Goal: Information Seeking & Learning: Learn about a topic

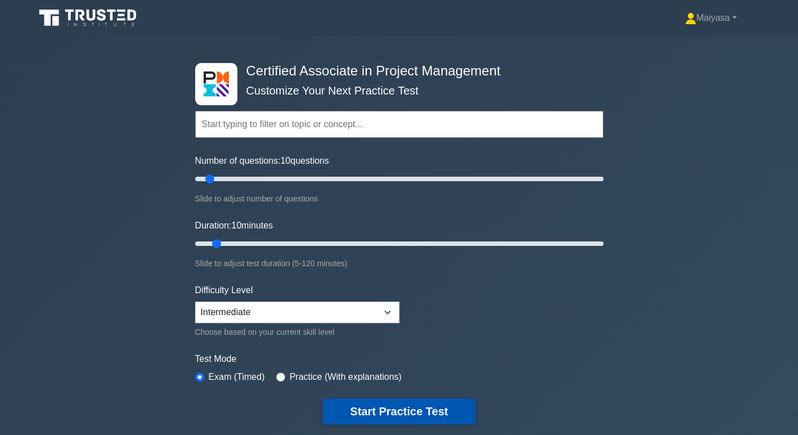
click at [399, 418] on button "Start Practice Test" at bounding box center [399, 411] width 152 height 26
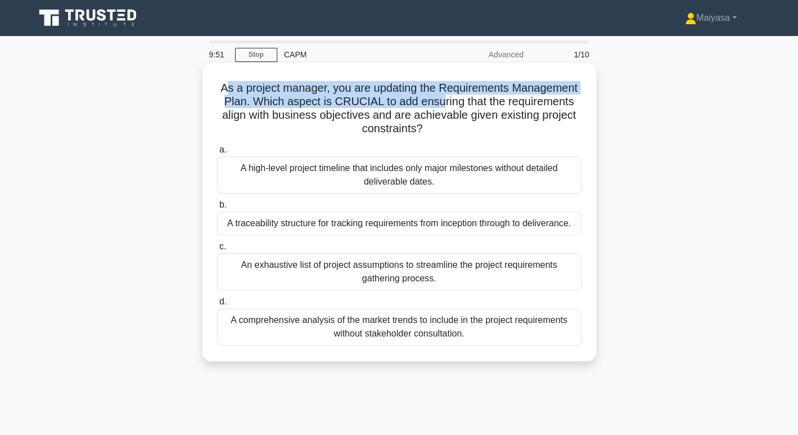
drag, startPoint x: 222, startPoint y: 85, endPoint x: 440, endPoint y: 96, distance: 218.6
click at [440, 96] on h5 "As a project manager, you are updating the Requirements Management Plan. Which …" at bounding box center [399, 108] width 367 height 55
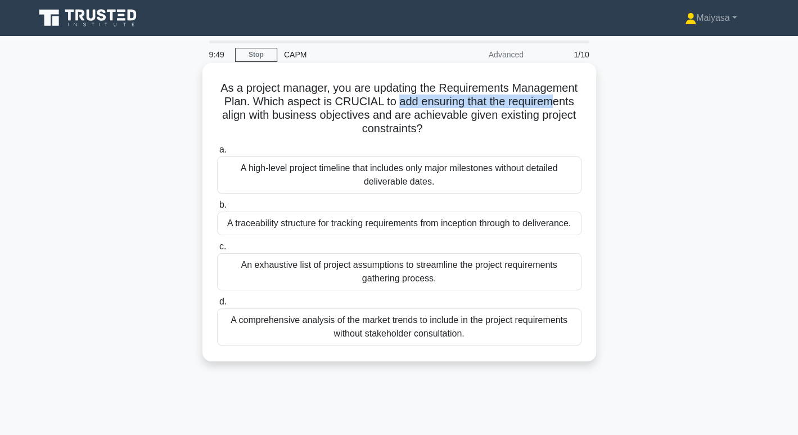
drag, startPoint x: 439, startPoint y: 101, endPoint x: 551, endPoint y: 105, distance: 112.0
click at [551, 105] on h5 "As a project manager, you are updating the Requirements Management Plan. Which …" at bounding box center [399, 108] width 367 height 55
click at [354, 115] on h5 "As a project manager, you are updating the Requirements Management Plan. Which …" at bounding box center [399, 108] width 367 height 55
click at [432, 84] on h5 "As a project manager, you are updating the Requirements Management Plan. Which …" at bounding box center [399, 108] width 367 height 55
click at [389, 87] on h5 "As a project manager, you are updating the Requirements Management Plan. Which …" at bounding box center [399, 108] width 367 height 55
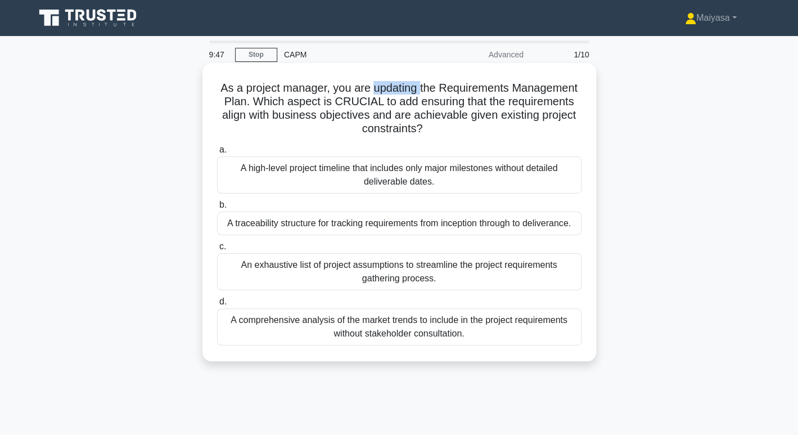
click at [389, 87] on h5 "As a project manager, you are updating the Requirements Management Plan. Which …" at bounding box center [399, 108] width 367 height 55
click at [496, 84] on h5 "As a project manager, you are updating the Requirements Management Plan. Which …" at bounding box center [399, 108] width 367 height 55
click at [551, 84] on h5 "As a project manager, you are updating the Requirements Management Plan. Which …" at bounding box center [399, 108] width 367 height 55
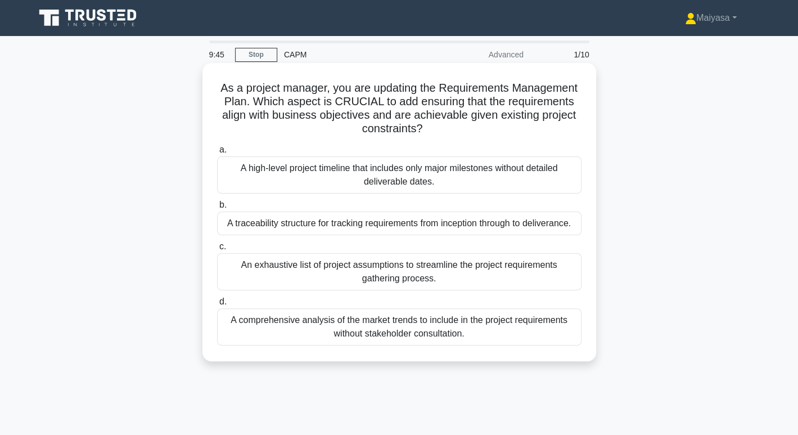
click at [228, 96] on h5 "As a project manager, you are updating the Requirements Management Plan. Which …" at bounding box center [399, 108] width 367 height 55
drag, startPoint x: 456, startPoint y: 101, endPoint x: 551, endPoint y: 101, distance: 95.1
click at [551, 101] on h5 "As a project manager, you are updating the Requirements Management Plan. Which …" at bounding box center [399, 108] width 367 height 55
drag, startPoint x: 210, startPoint y: 114, endPoint x: 483, endPoint y: 126, distance: 273.2
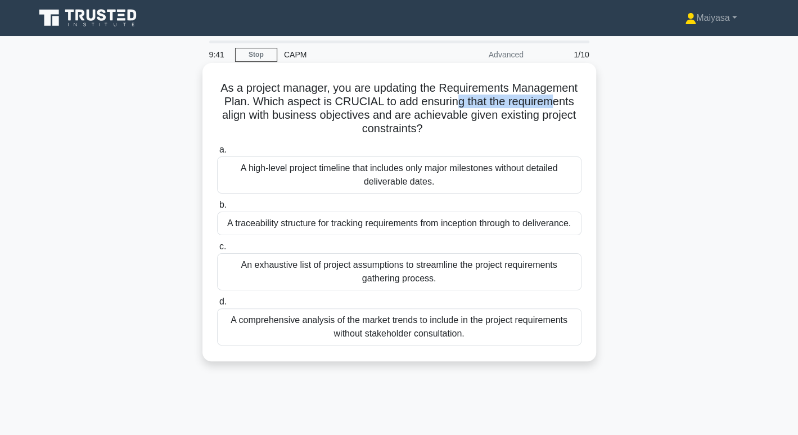
click at [483, 126] on div "As a project manager, you are updating the Requirements Management Plan. Which …" at bounding box center [399, 212] width 385 height 289
click at [444, 229] on div "A traceability structure for tracking requirements from inception through to de…" at bounding box center [399, 224] width 365 height 24
click at [217, 209] on input "b. A traceability structure for tracking requirements from inception through to…" at bounding box center [217, 204] width 0 height 7
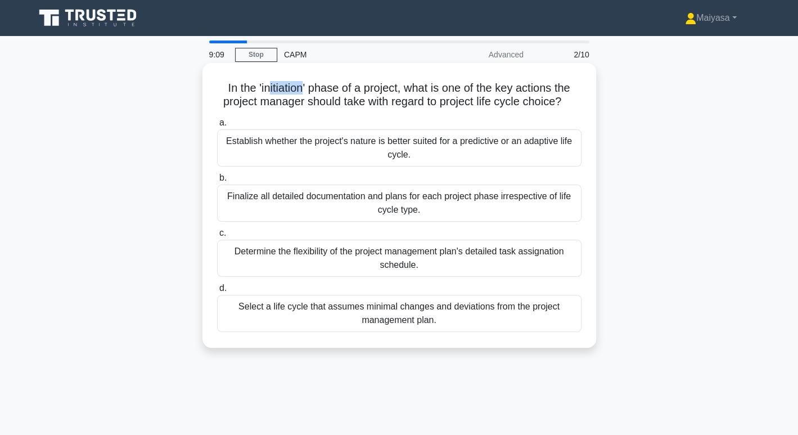
drag, startPoint x: 266, startPoint y: 88, endPoint x: 301, endPoint y: 88, distance: 34.9
click at [301, 88] on h5 "In the 'initiation' phase of a project, what is one of the key actions the proj…" at bounding box center [399, 95] width 367 height 28
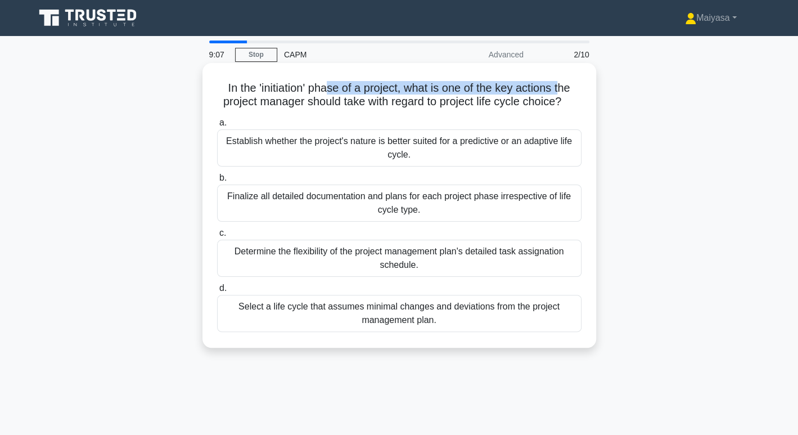
drag, startPoint x: 330, startPoint y: 84, endPoint x: 565, endPoint y: 90, distance: 235.3
click at [565, 90] on h5 "In the 'initiation' phase of a project, what is one of the key actions the proj…" at bounding box center [399, 95] width 367 height 28
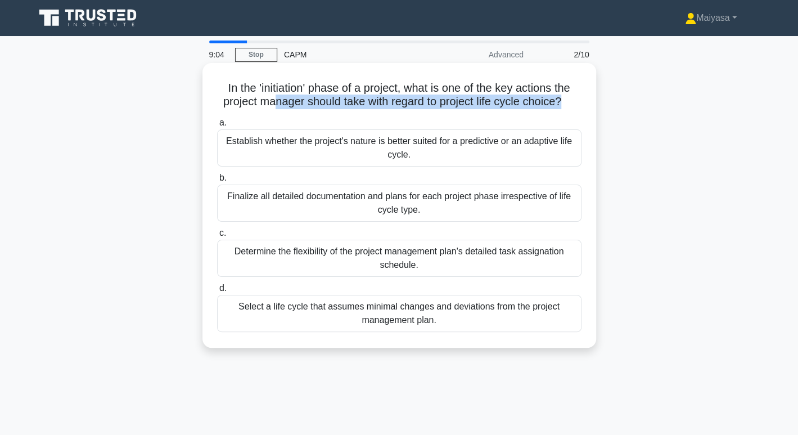
drag, startPoint x: 268, startPoint y: 100, endPoint x: 564, endPoint y: 104, distance: 296.6
click at [564, 104] on h5 "In the 'initiation' phase of a project, what is one of the key actions the proj…" at bounding box center [399, 95] width 367 height 28
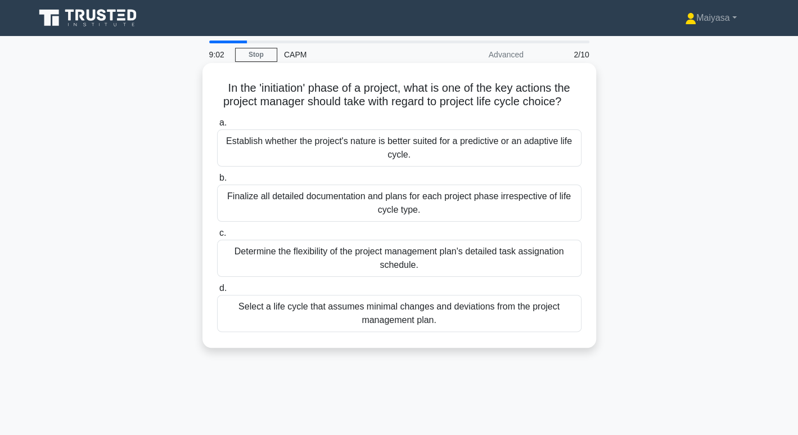
click at [257, 88] on h5 "In the 'initiation' phase of a project, what is one of the key actions the proj…" at bounding box center [399, 95] width 367 height 28
drag, startPoint x: 391, startPoint y: 87, endPoint x: 438, endPoint y: 87, distance: 47.3
click at [438, 87] on h5 "In the 'initiation' phase of a project, what is one of the key actions the proj…" at bounding box center [399, 95] width 367 height 28
drag, startPoint x: 473, startPoint y: 91, endPoint x: 562, endPoint y: 91, distance: 89.5
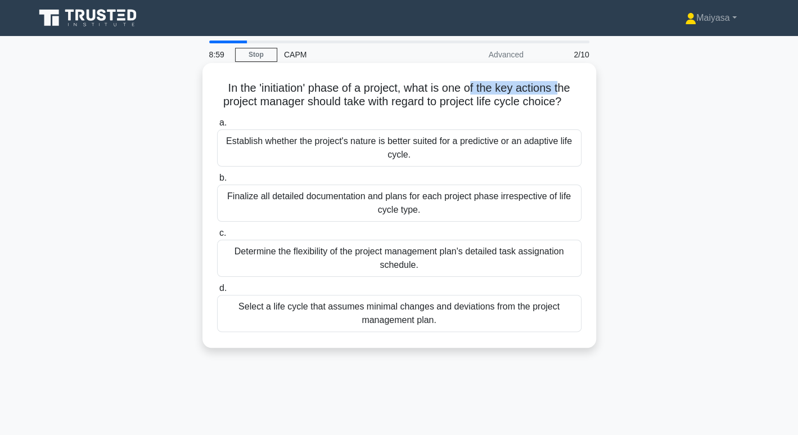
click at [562, 91] on h5 "In the 'initiation' phase of a project, what is one of the key actions the proj…" at bounding box center [399, 95] width 367 height 28
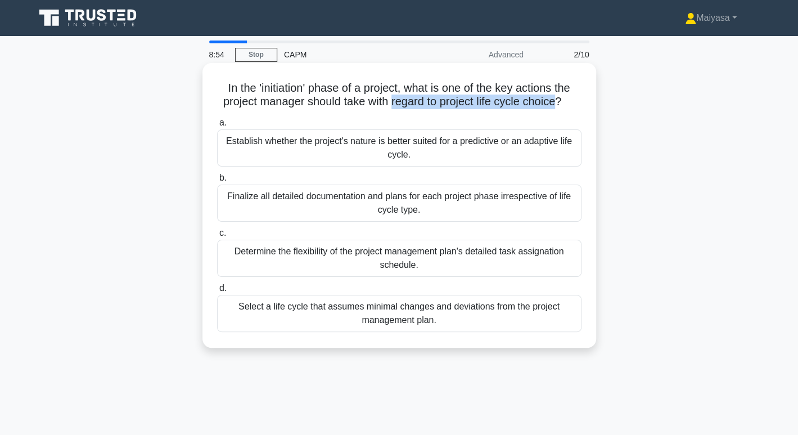
drag, startPoint x: 393, startPoint y: 102, endPoint x: 562, endPoint y: 109, distance: 169.5
click at [562, 109] on h5 "In the 'initiation' phase of a project, what is one of the key actions the proj…" at bounding box center [399, 95] width 367 height 28
click at [366, 155] on div "Establish whether the project's nature is better suited for a predictive or an …" at bounding box center [399, 147] width 365 height 37
click at [217, 127] on input "a. Establish whether the project's nature is better suited for a predictive or …" at bounding box center [217, 122] width 0 height 7
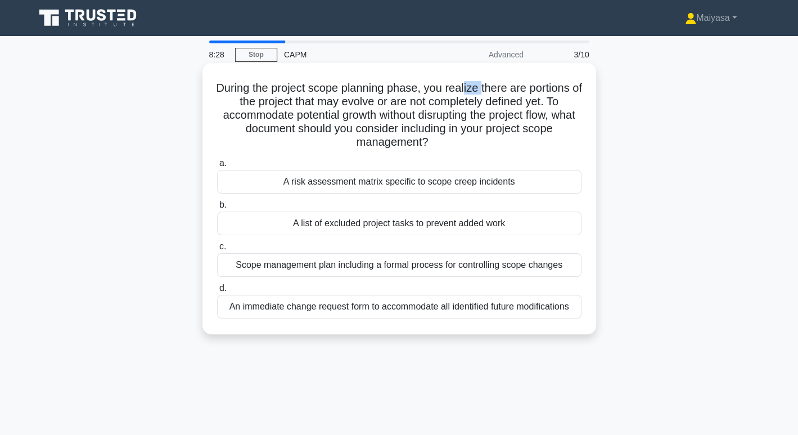
drag, startPoint x: 470, startPoint y: 90, endPoint x: 488, endPoint y: 86, distance: 18.4
click at [488, 86] on h5 "During the project scope planning phase, you realize there are portions of the …" at bounding box center [399, 115] width 367 height 69
drag, startPoint x: 353, startPoint y: 104, endPoint x: 564, endPoint y: 97, distance: 210.5
click at [564, 97] on h5 "During the project scope planning phase, you realize there are portions of the …" at bounding box center [399, 115] width 367 height 69
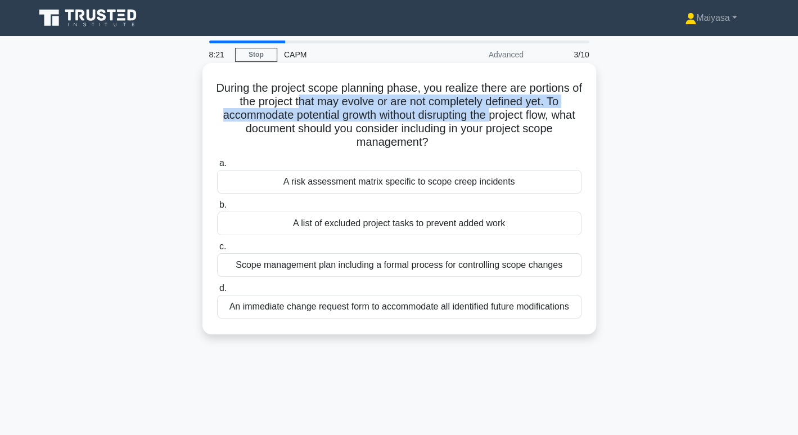
drag, startPoint x: 303, startPoint y: 109, endPoint x: 511, endPoint y: 110, distance: 208.2
click at [511, 110] on h5 "During the project scope planning phase, you realize there are portions of the …" at bounding box center [399, 115] width 367 height 69
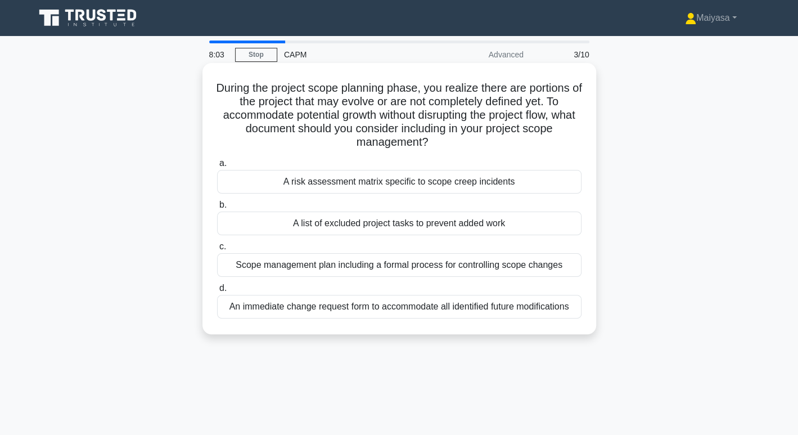
click at [310, 265] on div "Scope management plan including a formal process for controlling scope changes" at bounding box center [399, 265] width 365 height 24
click at [217, 250] on input "c. Scope management plan including a formal process for controlling scope chang…" at bounding box center [217, 246] width 0 height 7
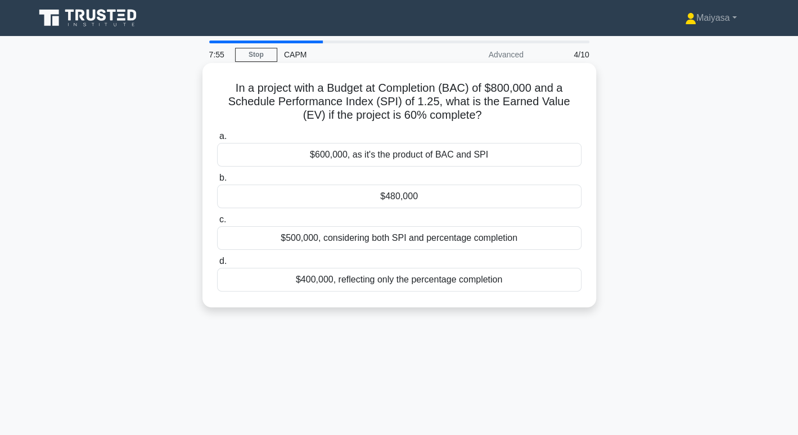
drag, startPoint x: 304, startPoint y: 118, endPoint x: 473, endPoint y: 124, distance: 168.9
click at [473, 124] on div "In a project with a Budget at Completion (BAC) of $800,000 and a Schedule Perfo…" at bounding box center [399, 185] width 385 height 235
click at [440, 203] on div "$480,000" at bounding box center [399, 197] width 365 height 24
click at [217, 182] on input "b. $480,000" at bounding box center [217, 177] width 0 height 7
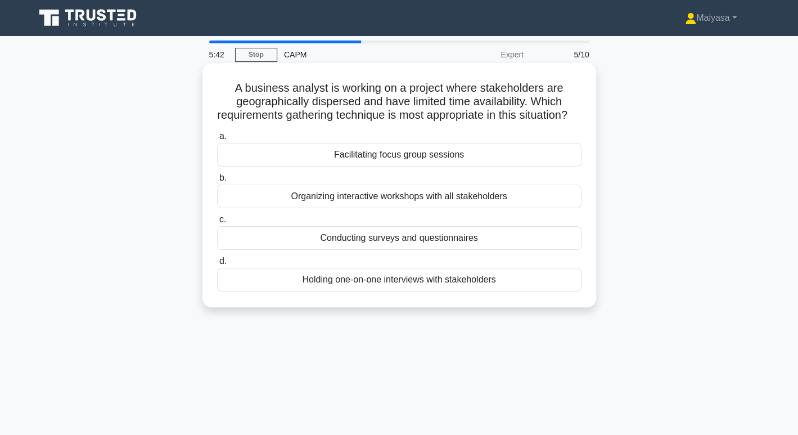
click at [353, 250] on div "Conducting surveys and questionnaires" at bounding box center [399, 238] width 365 height 24
click at [217, 223] on input "c. Conducting surveys and questionnaires" at bounding box center [217, 219] width 0 height 7
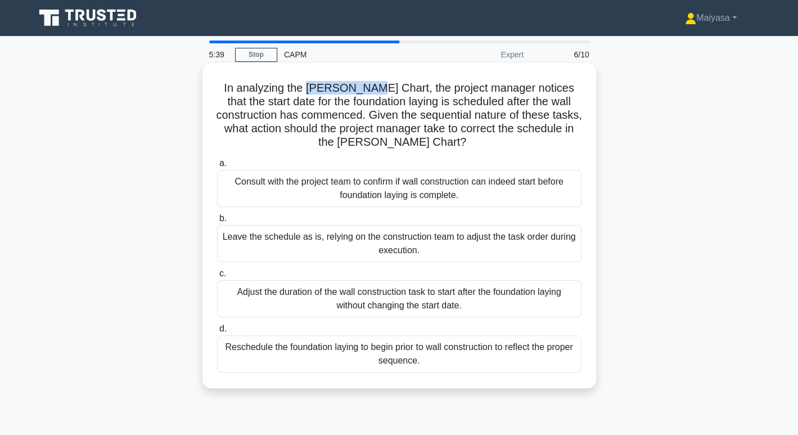
drag, startPoint x: 303, startPoint y: 91, endPoint x: 360, endPoint y: 91, distance: 56.3
click at [360, 91] on h5 "In analyzing the Gantt Chart, the project manager notices that the start date f…" at bounding box center [399, 115] width 367 height 69
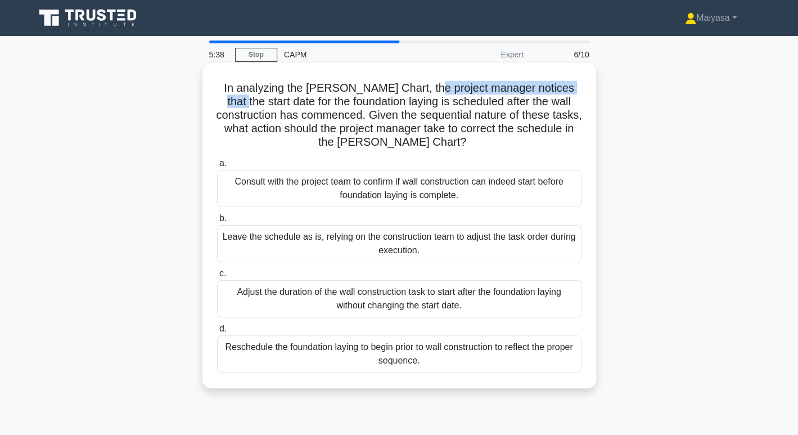
drag, startPoint x: 417, startPoint y: 92, endPoint x: 577, endPoint y: 89, distance: 159.8
click at [577, 89] on h5 "In analyzing the Gantt Chart, the project manager notices that the start date f…" at bounding box center [399, 115] width 367 height 69
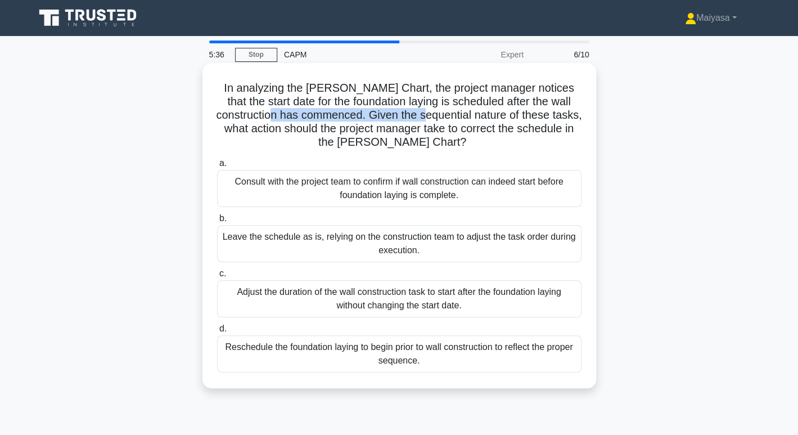
drag, startPoint x: 267, startPoint y: 111, endPoint x: 421, endPoint y: 111, distance: 154.2
click at [421, 111] on h5 "In analyzing the Gantt Chart, the project manager notices that the start date f…" at bounding box center [399, 115] width 367 height 69
click at [422, 130] on h5 "In analyzing the Gantt Chart, the project manager notices that the start date f…" at bounding box center [399, 115] width 367 height 69
click at [340, 192] on div "Consult with the project team to confirm if wall construction can indeed start …" at bounding box center [399, 188] width 365 height 37
click at [217, 167] on input "a. Consult with the project team to confirm if wall construction can indeed sta…" at bounding box center [217, 163] width 0 height 7
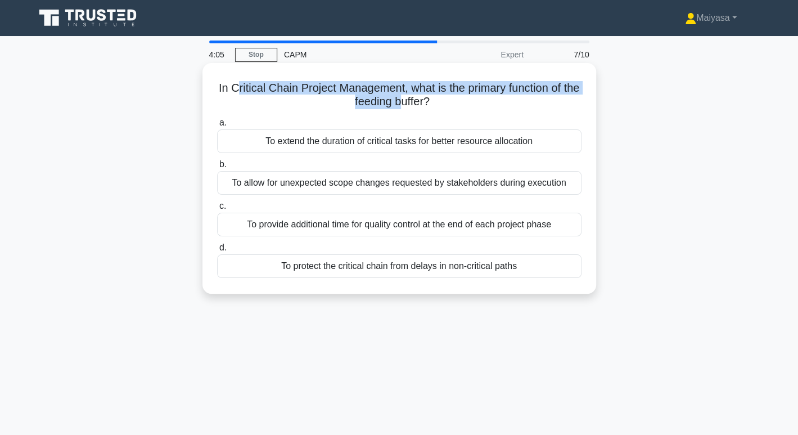
drag, startPoint x: 239, startPoint y: 90, endPoint x: 410, endPoint y: 96, distance: 171.7
click at [410, 96] on h5 "In Critical Chain Project Management, what is the primary function of the feedi…" at bounding box center [399, 95] width 367 height 28
click at [409, 108] on h5 "In Critical Chain Project Management, what is the primary function of the feedi…" at bounding box center [399, 95] width 367 height 28
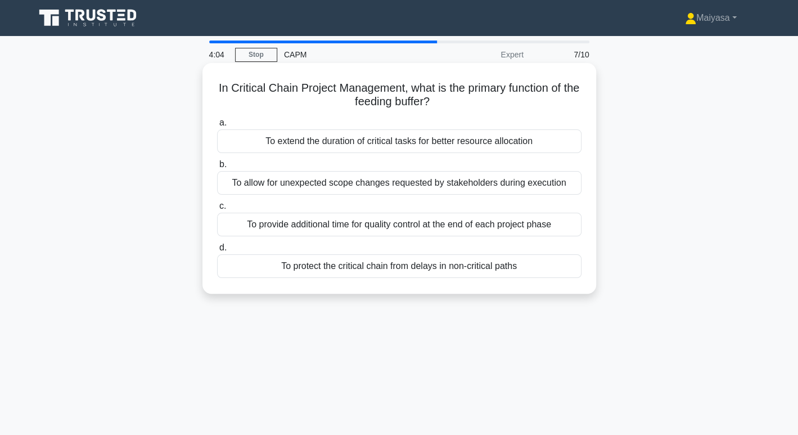
click at [407, 97] on h5 "In Critical Chain Project Management, what is the primary function of the feedi…" at bounding box center [399, 95] width 367 height 28
copy h5 "buffer"
click at [409, 187] on div "To allow for unexpected scope changes requested by stakeholders during execution" at bounding box center [399, 183] width 365 height 24
click at [217, 168] on input "b. To allow for unexpected scope changes requested by stakeholders during execu…" at bounding box center [217, 164] width 0 height 7
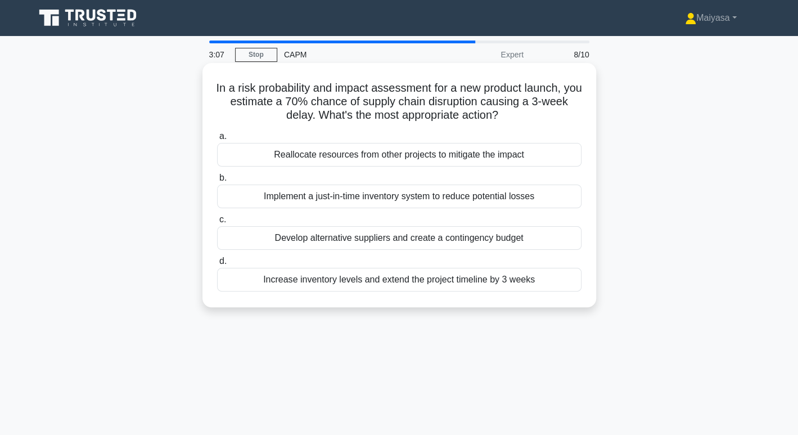
click at [465, 227] on div "Develop alternative suppliers and create a contingency budget" at bounding box center [399, 238] width 365 height 24
click at [217, 223] on input "c. Develop alternative suppliers and create a contingency budget" at bounding box center [217, 219] width 0 height 7
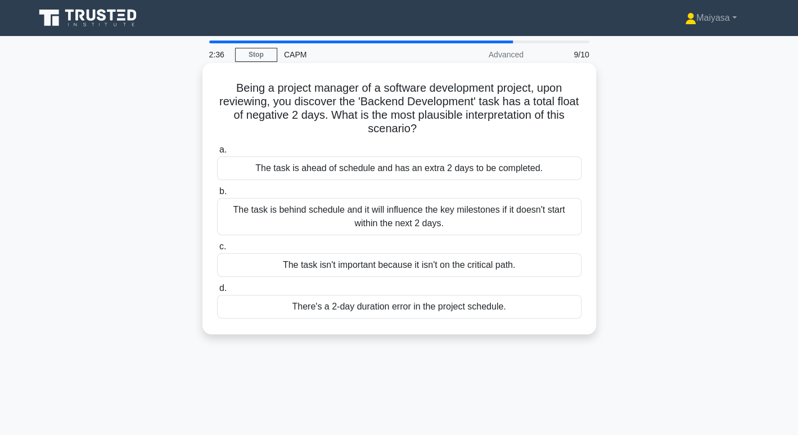
click at [458, 216] on div "The task is behind schedule and it will influence the key milestones if it does…" at bounding box center [399, 216] width 365 height 37
click at [217, 195] on input "b. The task is behind schedule and it will influence the key milestones if it d…" at bounding box center [217, 191] width 0 height 7
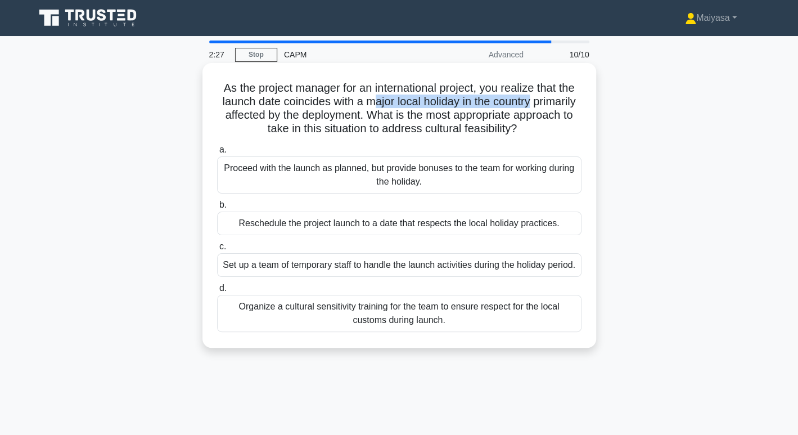
drag, startPoint x: 398, startPoint y: 98, endPoint x: 561, endPoint y: 107, distance: 162.8
click at [561, 107] on h5 "As the project manager for an international project, you realize that the launc…" at bounding box center [399, 108] width 367 height 55
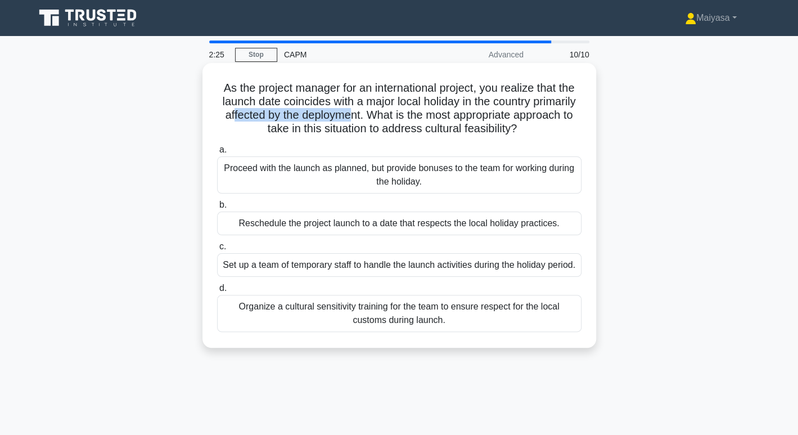
drag, startPoint x: 285, startPoint y: 121, endPoint x: 404, endPoint y: 120, distance: 119.3
click at [404, 120] on h5 "As the project manager for an international project, you realize that the launc…" at bounding box center [399, 108] width 367 height 55
drag, startPoint x: 430, startPoint y: 118, endPoint x: 565, endPoint y: 123, distance: 135.1
click at [565, 123] on h5 "As the project manager for an international project, you realize that the launc…" at bounding box center [399, 108] width 367 height 55
click at [430, 331] on div "Organize a cultural sensitivity training for the team to ensure respect for the…" at bounding box center [399, 313] width 365 height 37
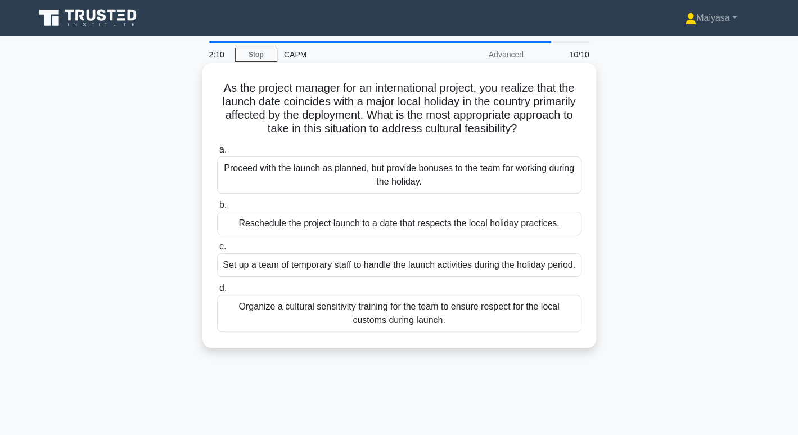
click at [217, 292] on input "d. Organize a cultural sensitivity training for the team to ensure respect for …" at bounding box center [217, 288] width 0 height 7
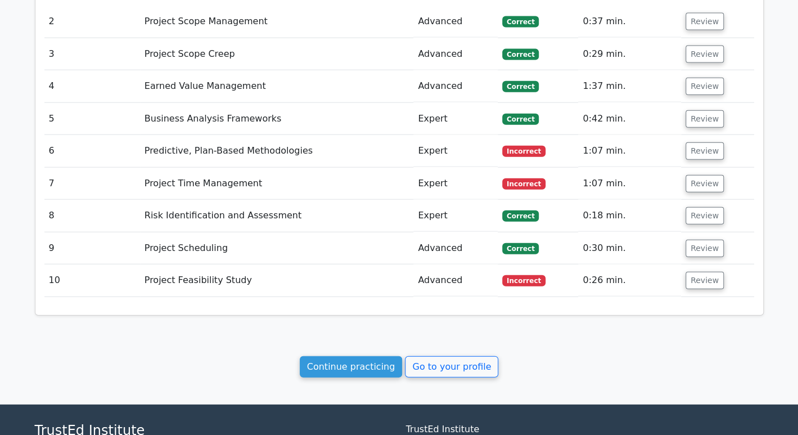
scroll to position [1386, 0]
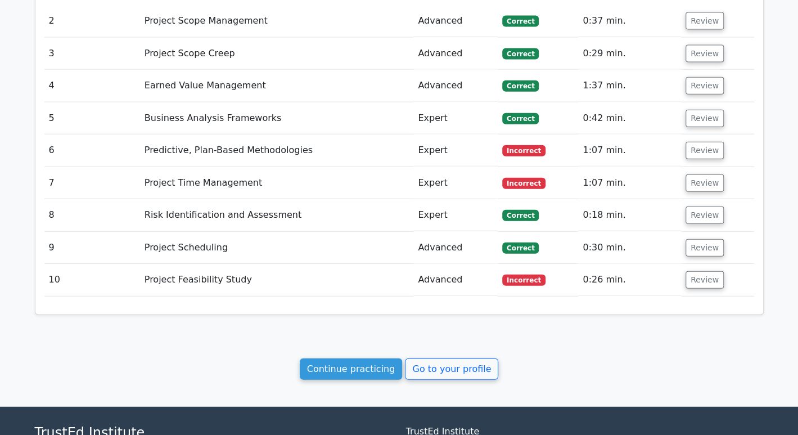
click at [199, 134] on td "Predictive, Plan-Based Methodologies" at bounding box center [277, 150] width 274 height 32
click at [690, 142] on button "Review" at bounding box center [705, 150] width 38 height 17
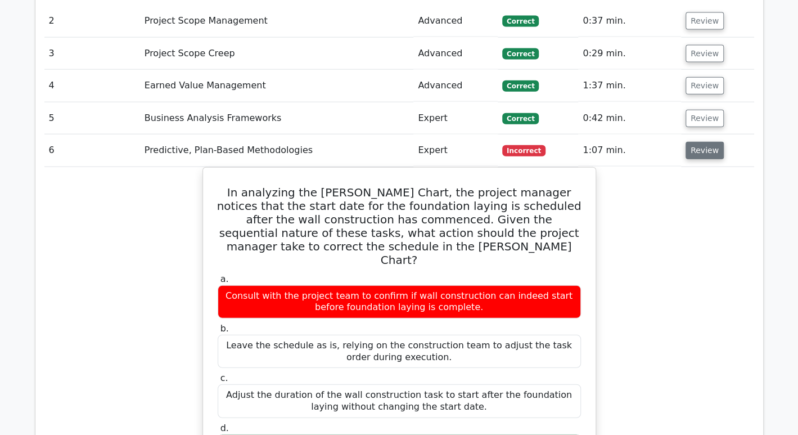
click at [700, 142] on button "Review" at bounding box center [705, 150] width 38 height 17
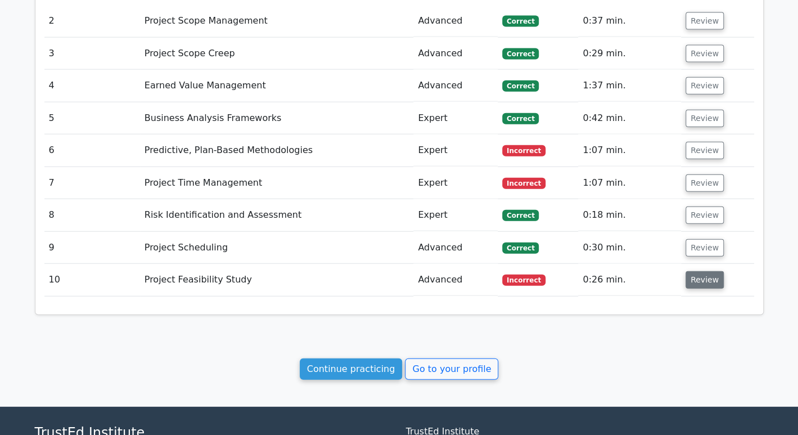
click at [701, 271] on button "Review" at bounding box center [705, 279] width 38 height 17
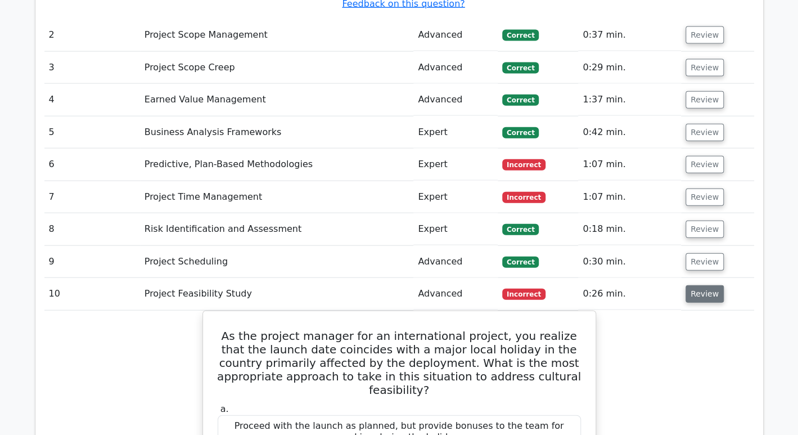
scroll to position [1373, 0]
click at [706, 188] on button "Review" at bounding box center [705, 196] width 38 height 17
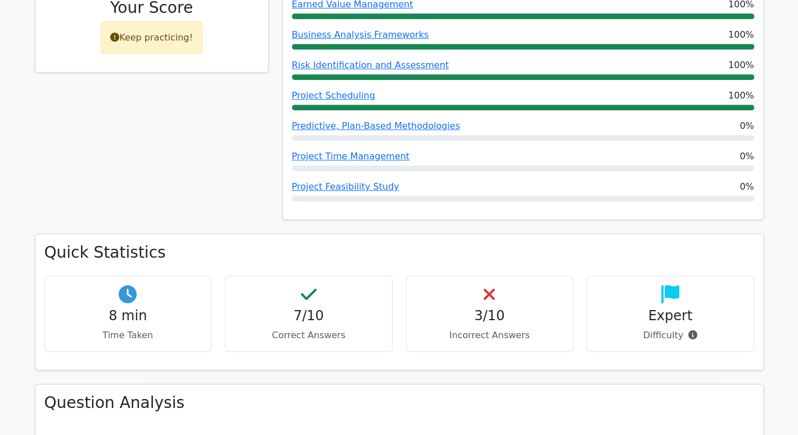
scroll to position [0, 0]
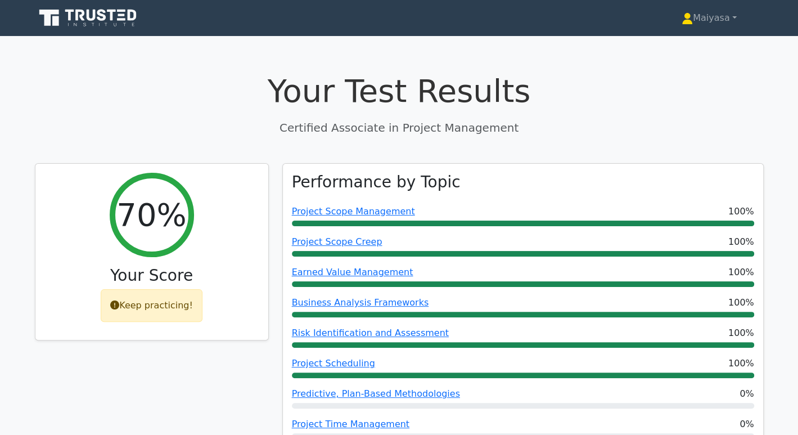
click at [84, 31] on link at bounding box center [89, 18] width 108 height 27
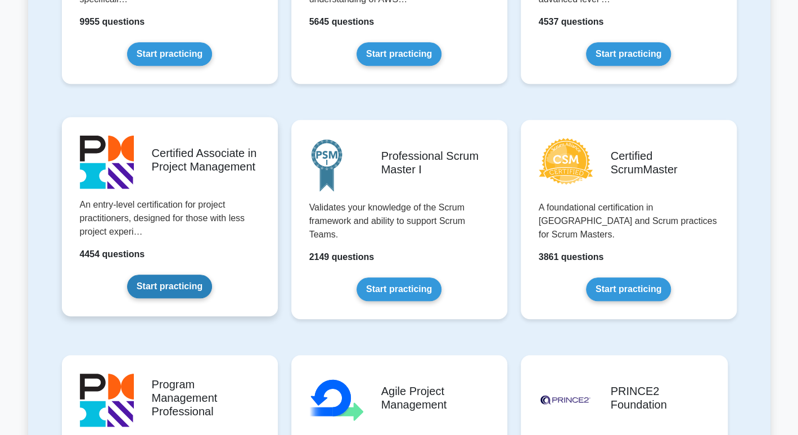
scroll to position [376, 0]
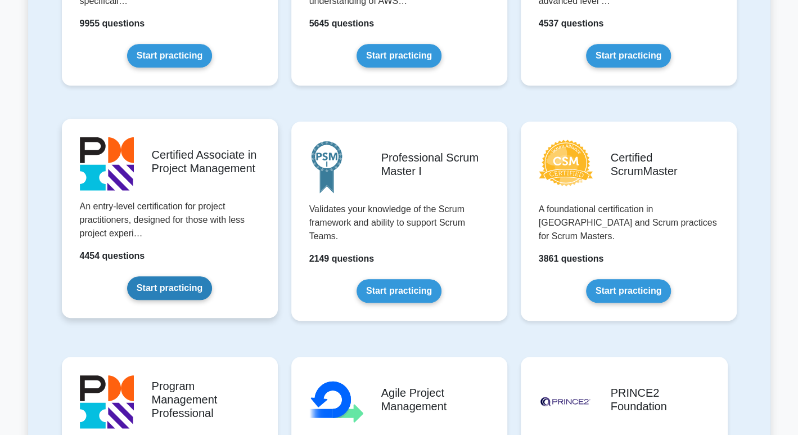
click at [177, 281] on link "Start practicing" at bounding box center [169, 288] width 85 height 24
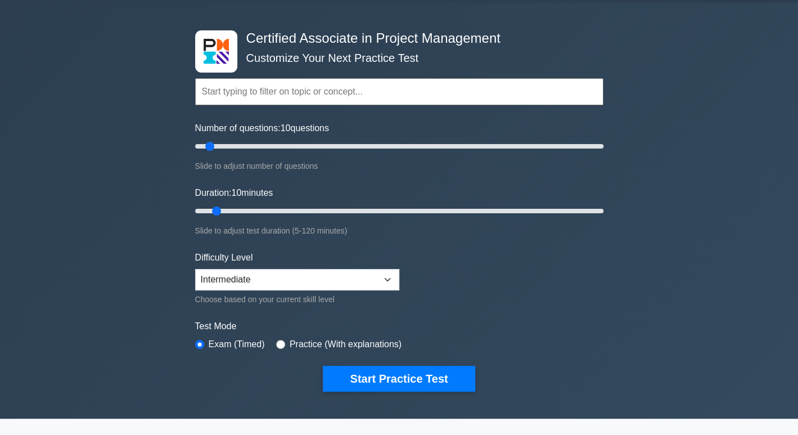
scroll to position [17, 0]
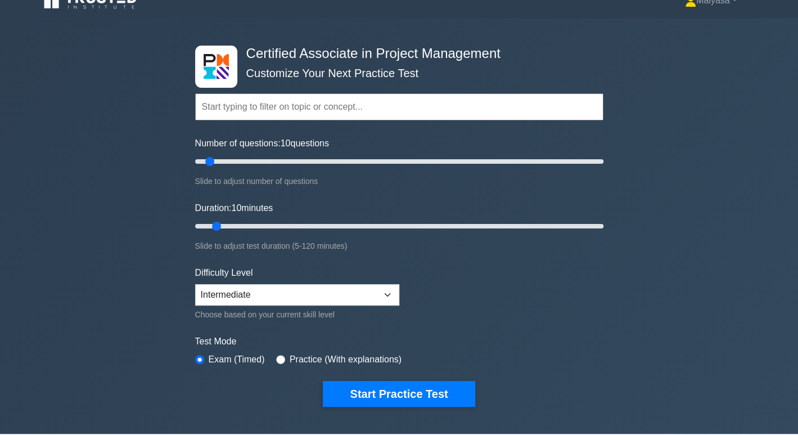
click at [331, 98] on input "text" at bounding box center [399, 106] width 409 height 27
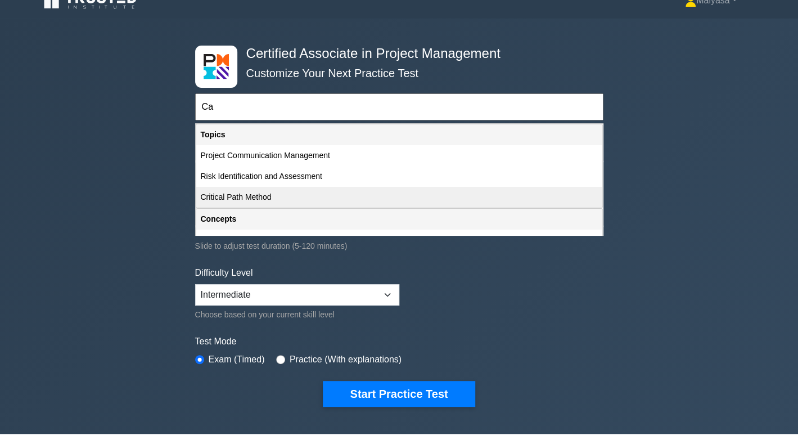
click at [283, 198] on div "Critical Path Method" at bounding box center [399, 197] width 406 height 21
type input "Critical Path Method"
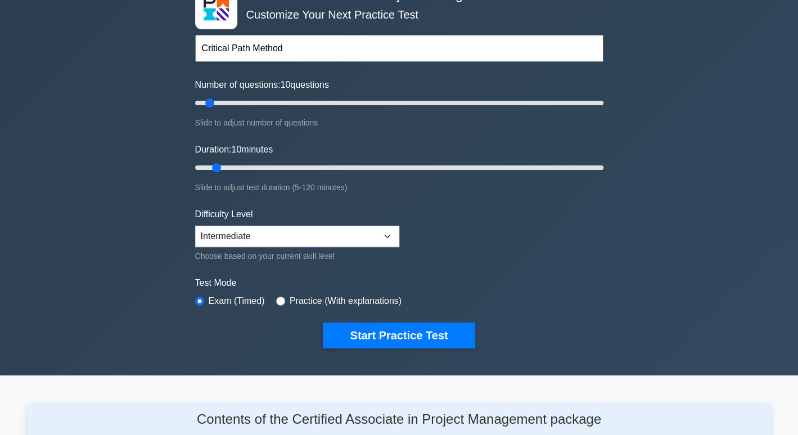
scroll to position [74, 0]
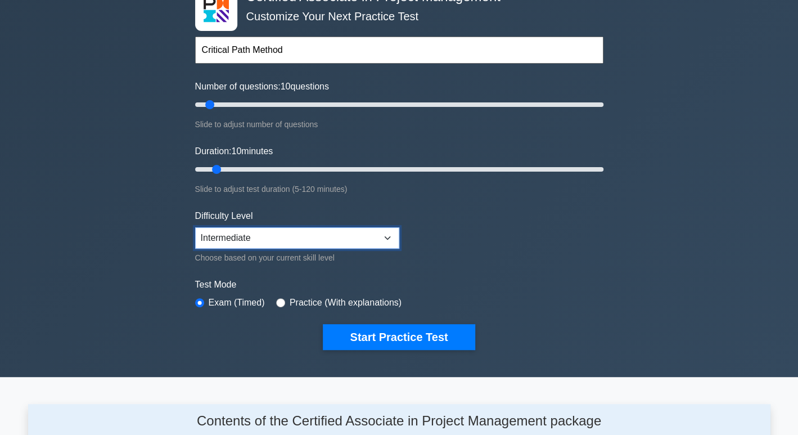
click at [245, 240] on select "Beginner Intermediate Expert" at bounding box center [297, 237] width 204 height 21
select select "beginner"
click at [195, 227] on select "Beginner Intermediate Expert" at bounding box center [297, 237] width 204 height 21
click at [259, 45] on input "text" at bounding box center [399, 50] width 409 height 27
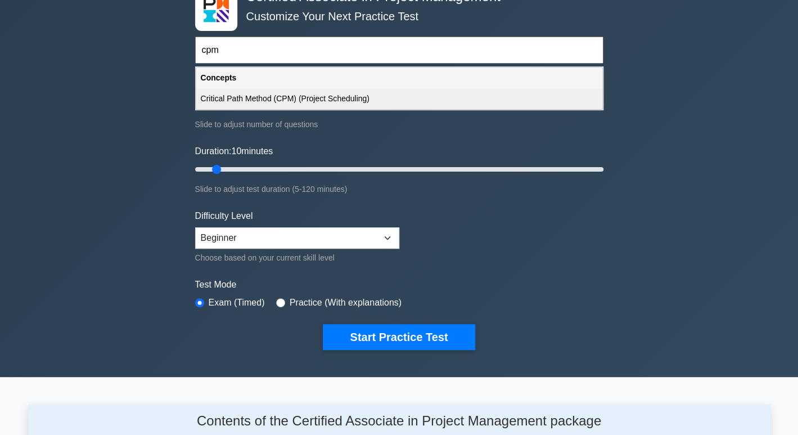
click at [293, 104] on div "Critical Path Method (CPM) (Project Scheduling)" at bounding box center [399, 98] width 406 height 21
type input "Critical Path Method (CPM) (Project Scheduling)"
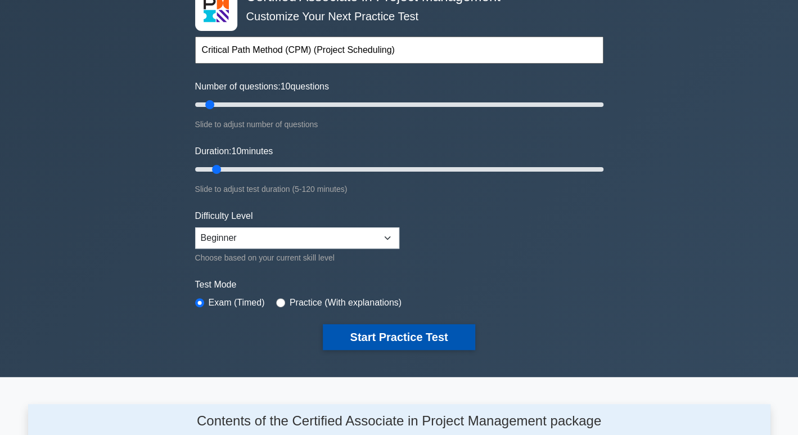
click at [389, 339] on button "Start Practice Test" at bounding box center [399, 337] width 152 height 26
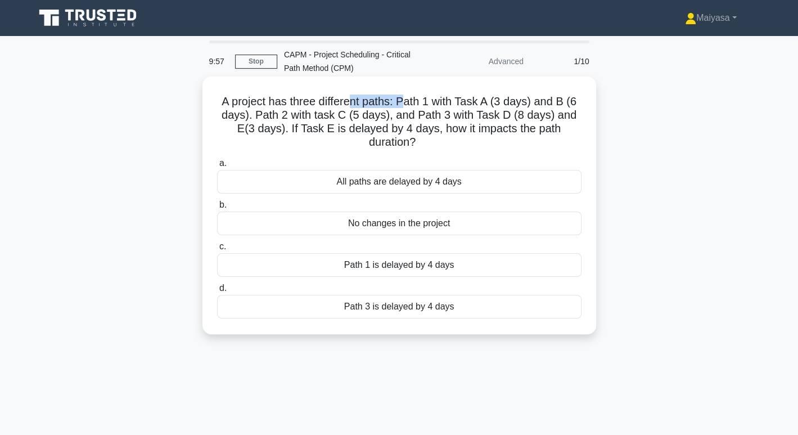
drag, startPoint x: 349, startPoint y: 97, endPoint x: 406, endPoint y: 101, distance: 57.0
click at [406, 101] on h5 "A project has three different paths: Path 1 with Task A (3 days) and B (6 days)…" at bounding box center [399, 122] width 367 height 55
drag, startPoint x: 421, startPoint y: 100, endPoint x: 469, endPoint y: 100, distance: 47.8
click at [469, 100] on h5 "A project has three different paths: Path 1 with Task A (3 days) and B (6 days)…" at bounding box center [399, 122] width 367 height 55
click at [477, 101] on h5 "A project has three different paths: Path 1 with Task A (3 days) and B (6 days)…" at bounding box center [399, 122] width 367 height 55
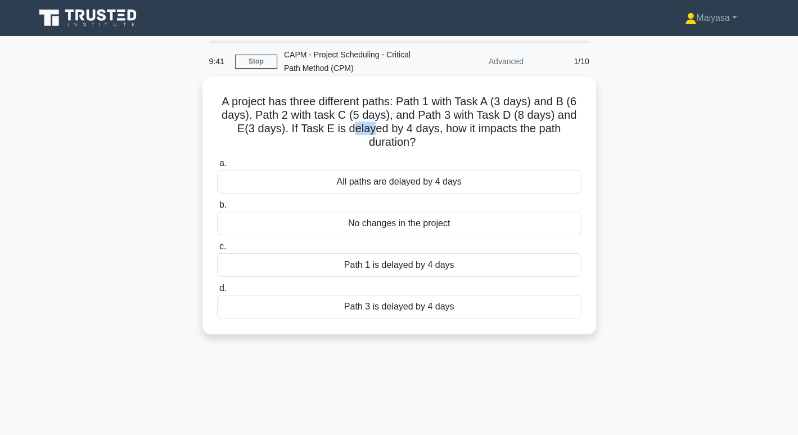
drag, startPoint x: 349, startPoint y: 128, endPoint x: 372, endPoint y: 128, distance: 23.1
click at [372, 128] on h5 "A project has three different paths: Path 1 with Task A (3 days) and B (6 days)…" at bounding box center [399, 122] width 367 height 55
drag, startPoint x: 383, startPoint y: 132, endPoint x: 568, endPoint y: 133, distance: 184.6
click at [568, 133] on h5 "A project has three different paths: Path 1 with Task A (3 days) and B (6 days)…" at bounding box center [399, 122] width 367 height 55
drag, startPoint x: 364, startPoint y: 143, endPoint x: 460, endPoint y: 143, distance: 95.7
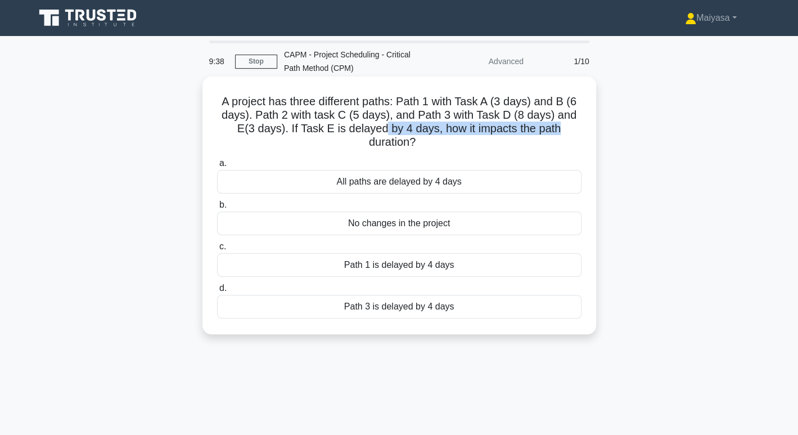
click at [460, 143] on h5 "A project has three different paths: Path 1 with Task A (3 days) and B (6 days)…" at bounding box center [399, 122] width 367 height 55
click at [398, 181] on div "All paths are delayed by 4 days" at bounding box center [399, 182] width 365 height 24
click at [217, 167] on input "a. All paths are delayed by 4 days" at bounding box center [217, 163] width 0 height 7
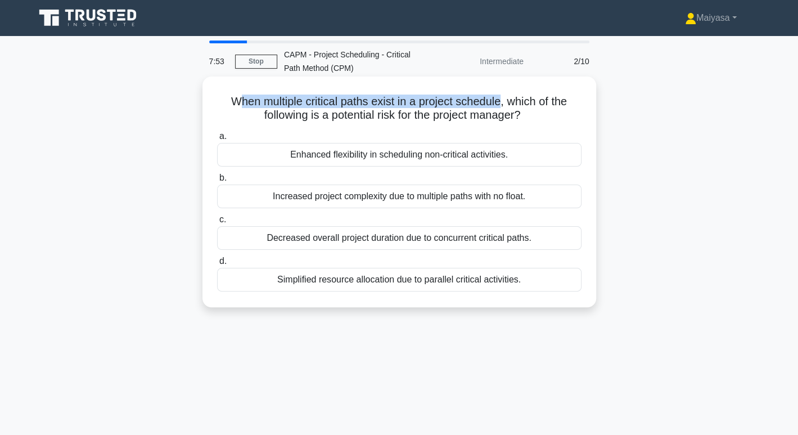
drag, startPoint x: 237, startPoint y: 105, endPoint x: 501, endPoint y: 98, distance: 264.0
click at [501, 98] on h5 "When multiple critical paths exist in a project schedule, which of the followin…" at bounding box center [399, 109] width 367 height 28
drag, startPoint x: 279, startPoint y: 118, endPoint x: 528, endPoint y: 117, distance: 249.3
click at [528, 117] on h5 "When multiple critical paths exist in a project schedule, which of the followin…" at bounding box center [399, 109] width 367 height 28
drag, startPoint x: 313, startPoint y: 100, endPoint x: 569, endPoint y: 105, distance: 255.5
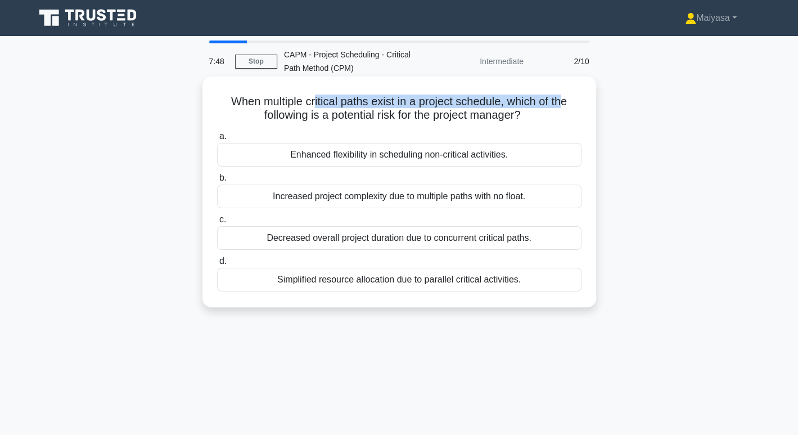
click at [569, 105] on h5 "When multiple critical paths exist in a project schedule, which of the followin…" at bounding box center [399, 109] width 367 height 28
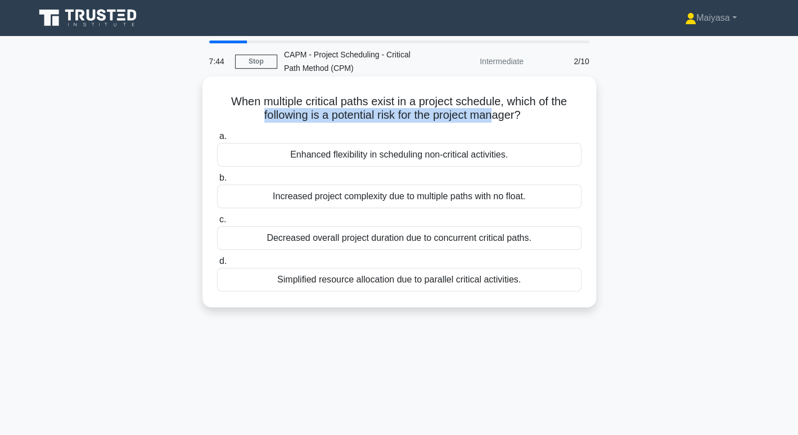
drag, startPoint x: 250, startPoint y: 116, endPoint x: 498, endPoint y: 115, distance: 247.6
click at [498, 115] on h5 "When multiple critical paths exist in a project schedule, which of the followin…" at bounding box center [399, 109] width 367 height 28
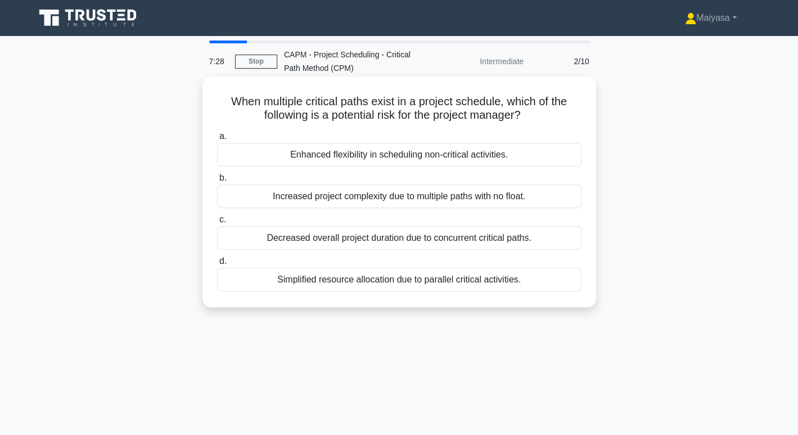
click at [481, 281] on div "Simplified resource allocation due to parallel critical activities." at bounding box center [399, 280] width 365 height 24
click at [217, 265] on input "d. Simplified resource allocation due to parallel critical activities." at bounding box center [217, 261] width 0 height 7
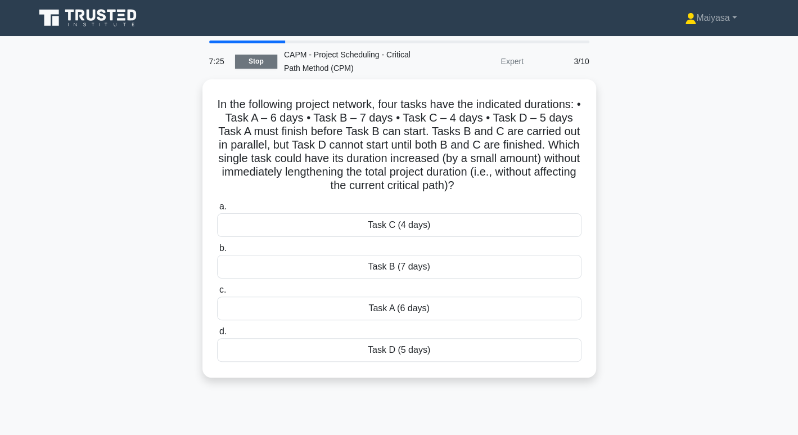
click at [253, 64] on link "Stop" at bounding box center [256, 62] width 42 height 14
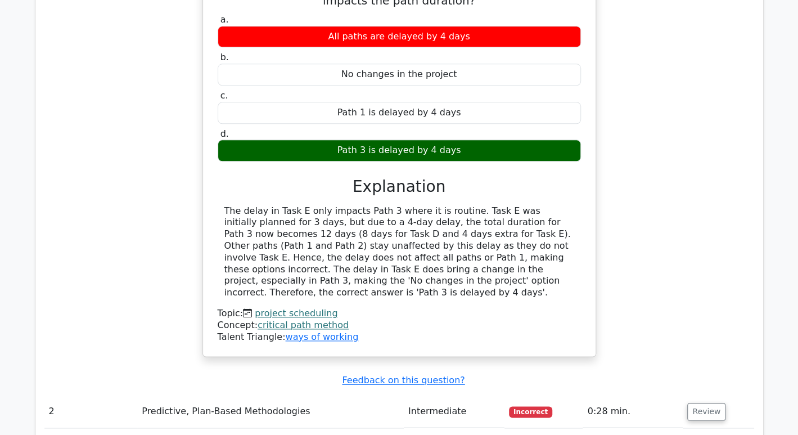
scroll to position [683, 0]
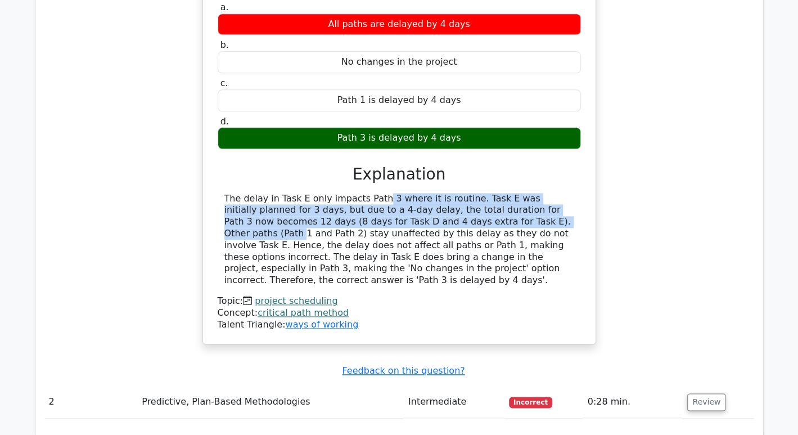
drag, startPoint x: 302, startPoint y: 199, endPoint x: 416, endPoint y: 217, distance: 116.1
click at [416, 217] on div "The delay in Task E only impacts Path 3 where it is routine. Task E was initial…" at bounding box center [400, 239] width 350 height 93
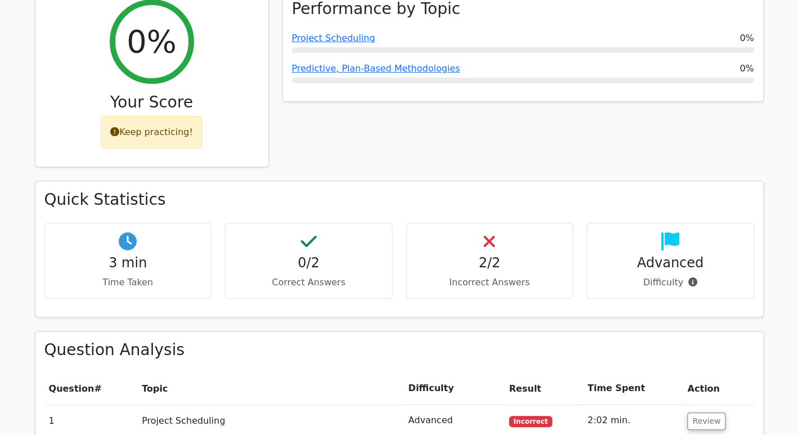
scroll to position [0, 0]
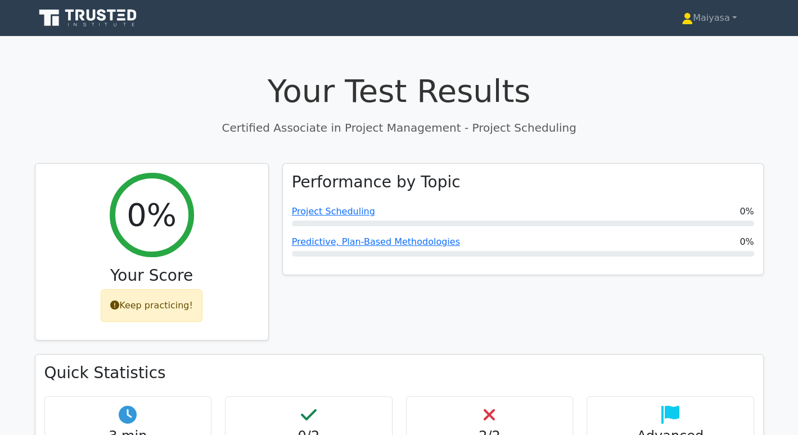
click at [107, 19] on icon at bounding box center [89, 17] width 108 height 21
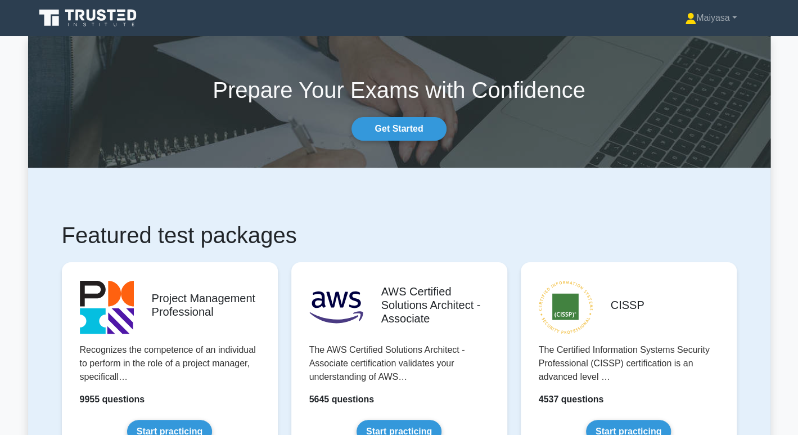
scroll to position [380, 0]
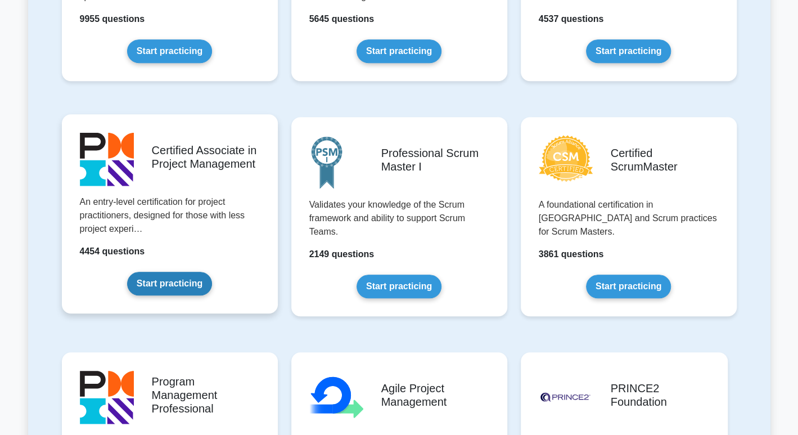
click at [177, 282] on link "Start practicing" at bounding box center [169, 284] width 85 height 24
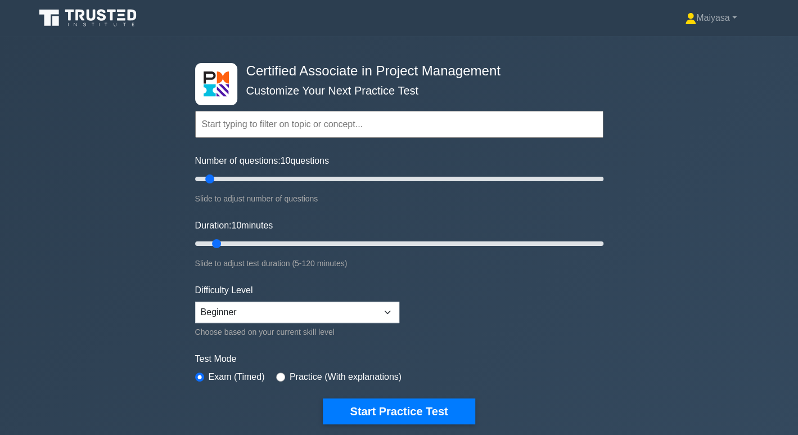
click at [281, 124] on input "text" at bounding box center [399, 124] width 409 height 27
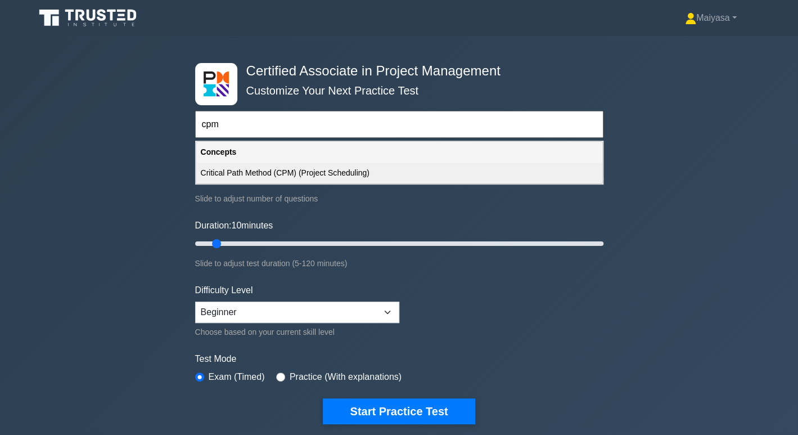
click at [331, 165] on div "Critical Path Method (CPM) (Project Scheduling)" at bounding box center [399, 173] width 406 height 21
type input "Critical Path Method (CPM) (Project Scheduling)"
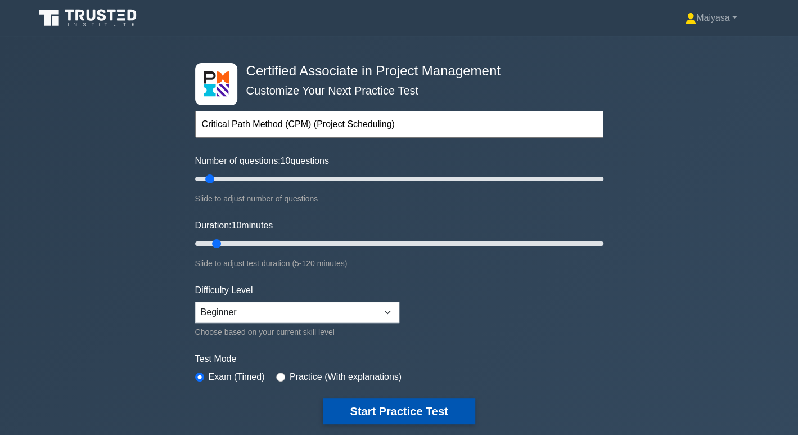
click at [418, 419] on button "Start Practice Test" at bounding box center [399, 411] width 152 height 26
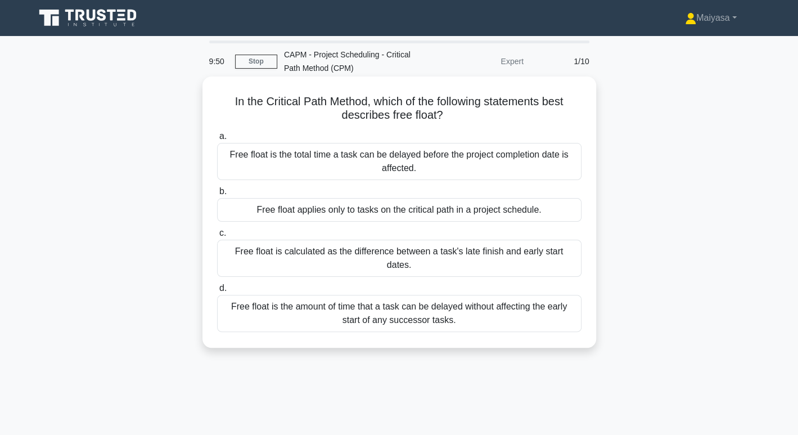
drag, startPoint x: 312, startPoint y: 100, endPoint x: 581, endPoint y: 111, distance: 269.2
click at [581, 111] on h5 "In the Critical Path Method, which of the following statements best describes f…" at bounding box center [399, 109] width 367 height 28
click at [496, 298] on div "Free float is the amount of time that a task can be delayed without affecting t…" at bounding box center [399, 313] width 365 height 37
click at [217, 292] on input "d. Free float is the amount of time that a task can be delayed without affectin…" at bounding box center [217, 288] width 0 height 7
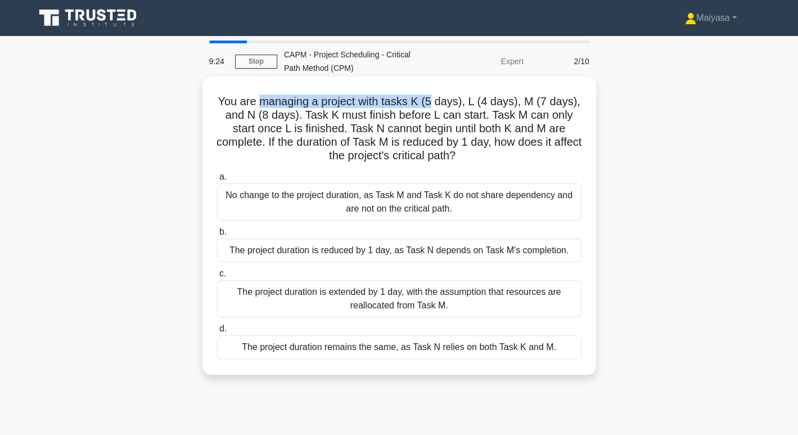
drag, startPoint x: 258, startPoint y: 105, endPoint x: 433, endPoint y: 102, distance: 175.0
click at [433, 102] on h5 "You are managing a project with tasks K (5 days), L (4 days), M (7 days), and N…" at bounding box center [399, 129] width 367 height 69
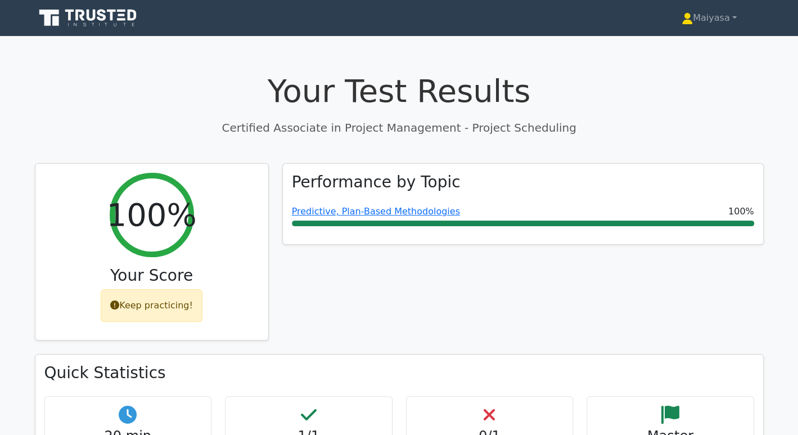
click at [97, 10] on icon at bounding box center [89, 17] width 108 height 21
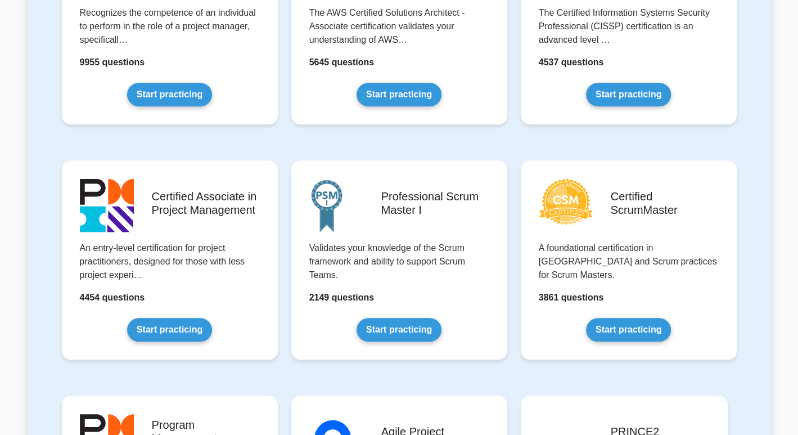
scroll to position [357, 0]
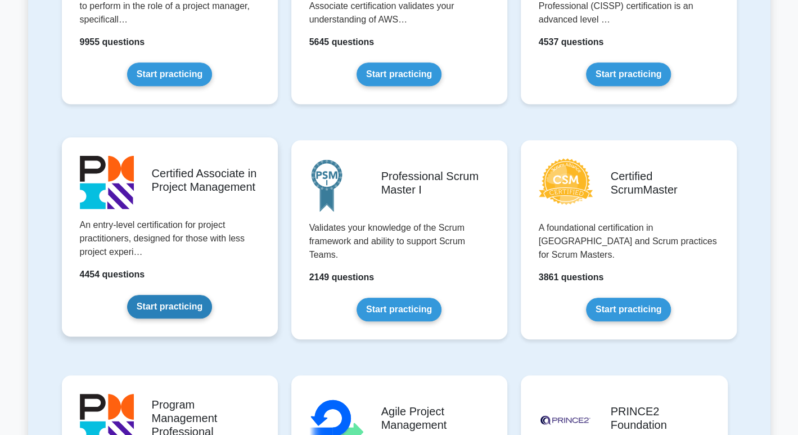
click at [173, 296] on link "Start practicing" at bounding box center [169, 307] width 85 height 24
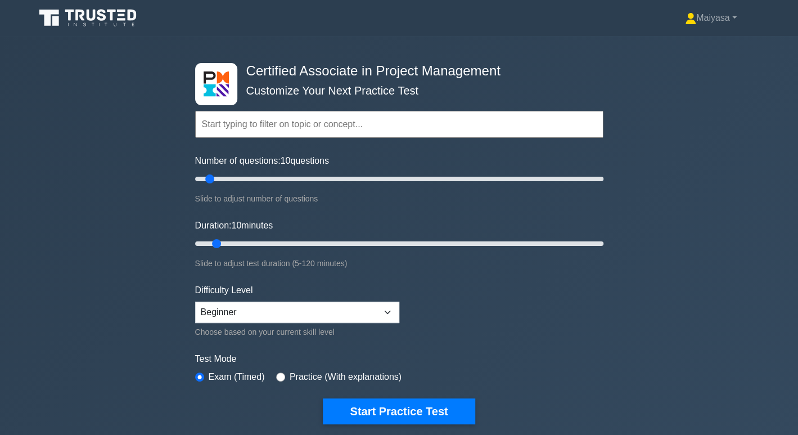
click at [232, 159] on label "Number of questions: 10 questions" at bounding box center [262, 161] width 134 height 14
click at [232, 172] on input "Number of questions: 10 questions" at bounding box center [399, 179] width 409 height 14
click at [232, 159] on label "Number of questions: 10 questions" at bounding box center [262, 161] width 134 height 14
click at [232, 172] on input "Number of questions: 10 questions" at bounding box center [399, 179] width 409 height 14
click at [232, 159] on label "Number of questions: 10 questions" at bounding box center [262, 161] width 134 height 14
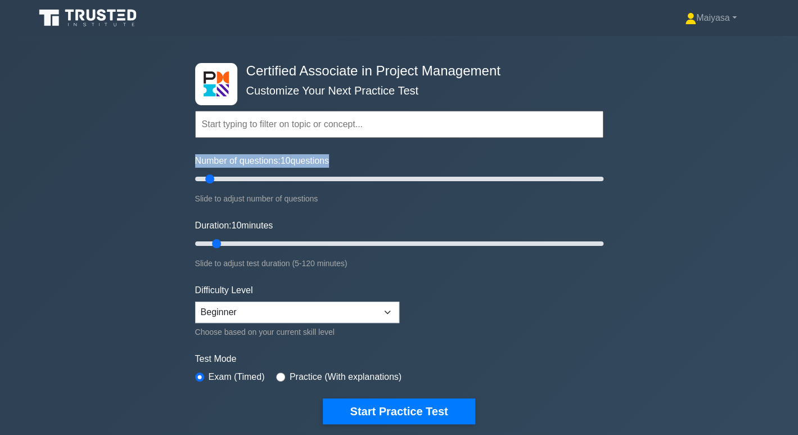
click at [232, 172] on input "Number of questions: 10 questions" at bounding box center [399, 179] width 409 height 14
click at [232, 159] on label "Number of questions: 10 questions" at bounding box center [262, 161] width 134 height 14
click at [232, 172] on input "Number of questions: 10 questions" at bounding box center [399, 179] width 409 height 14
click at [459, 325] on form "Topics Project Scope Management Project Time Management Project Cost Management…" at bounding box center [399, 251] width 409 height 348
